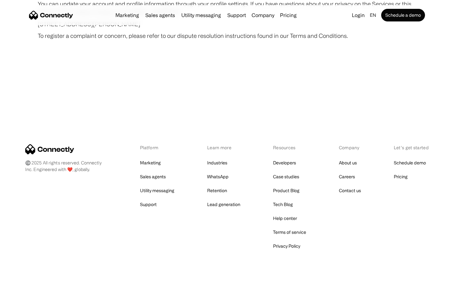
scroll to position [3668, 0]
